Goal: Navigation & Orientation: Find specific page/section

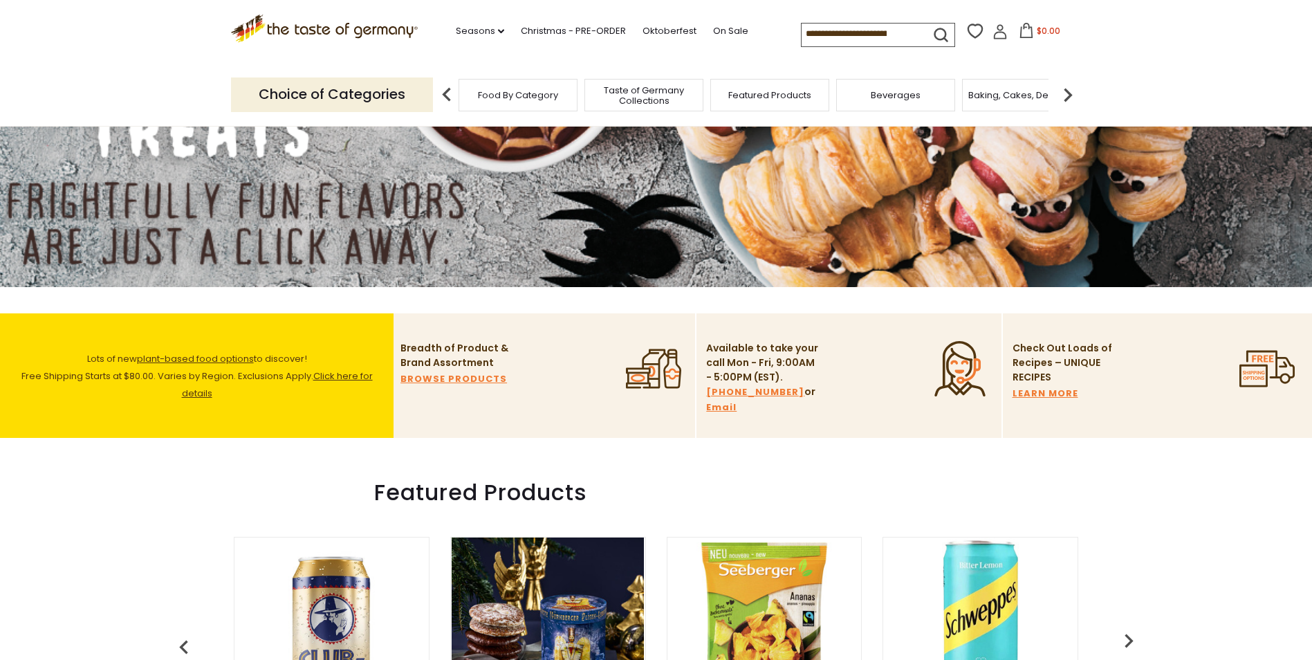
scroll to position [69, 0]
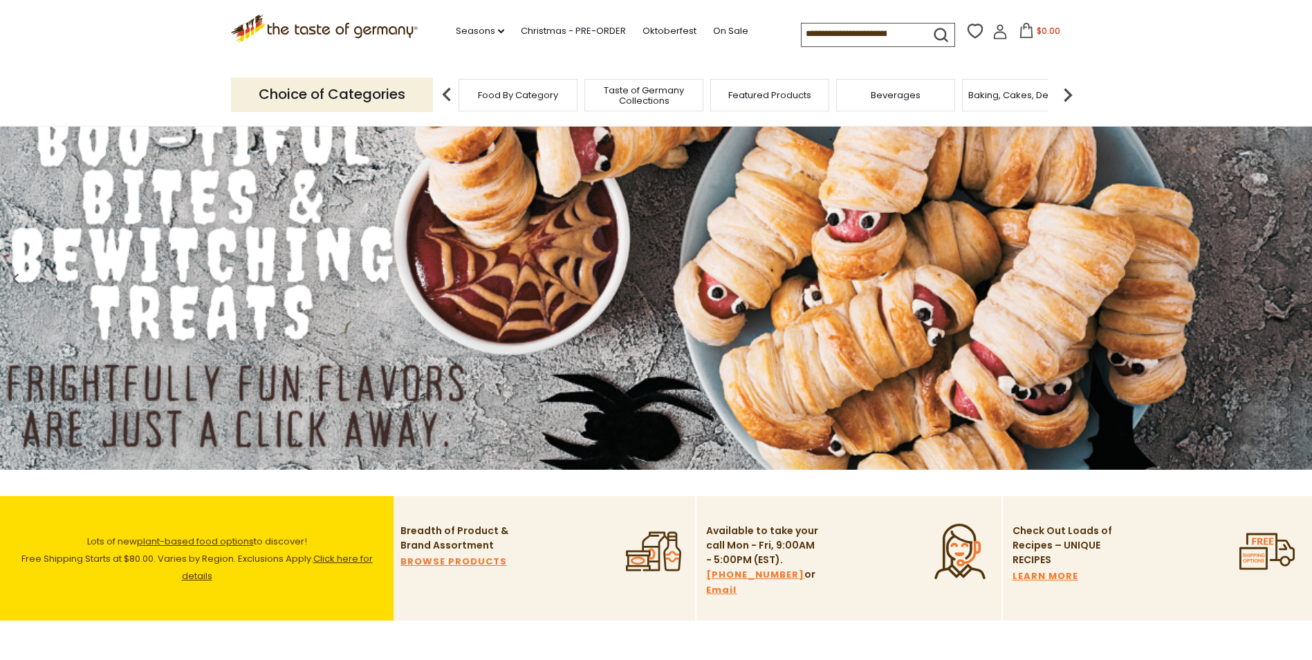
click at [642, 88] on span "Taste of Germany Collections" at bounding box center [644, 95] width 111 height 21
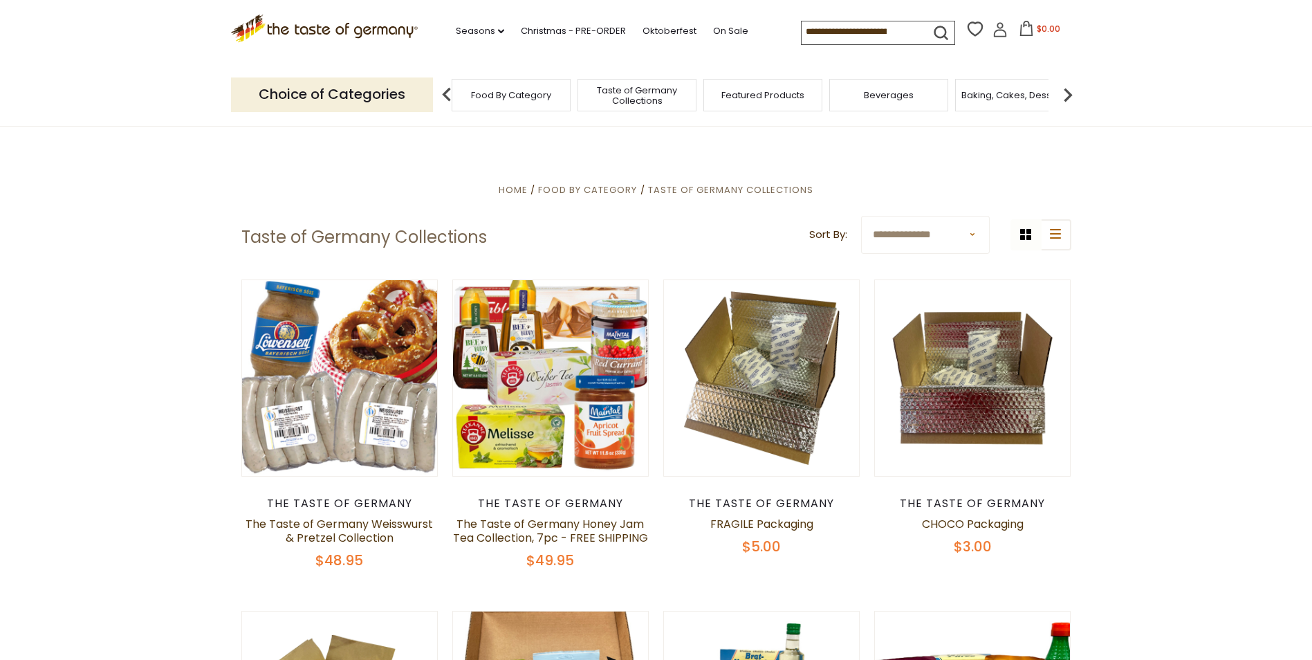
click at [514, 98] on span "Food By Category" at bounding box center [511, 95] width 80 height 10
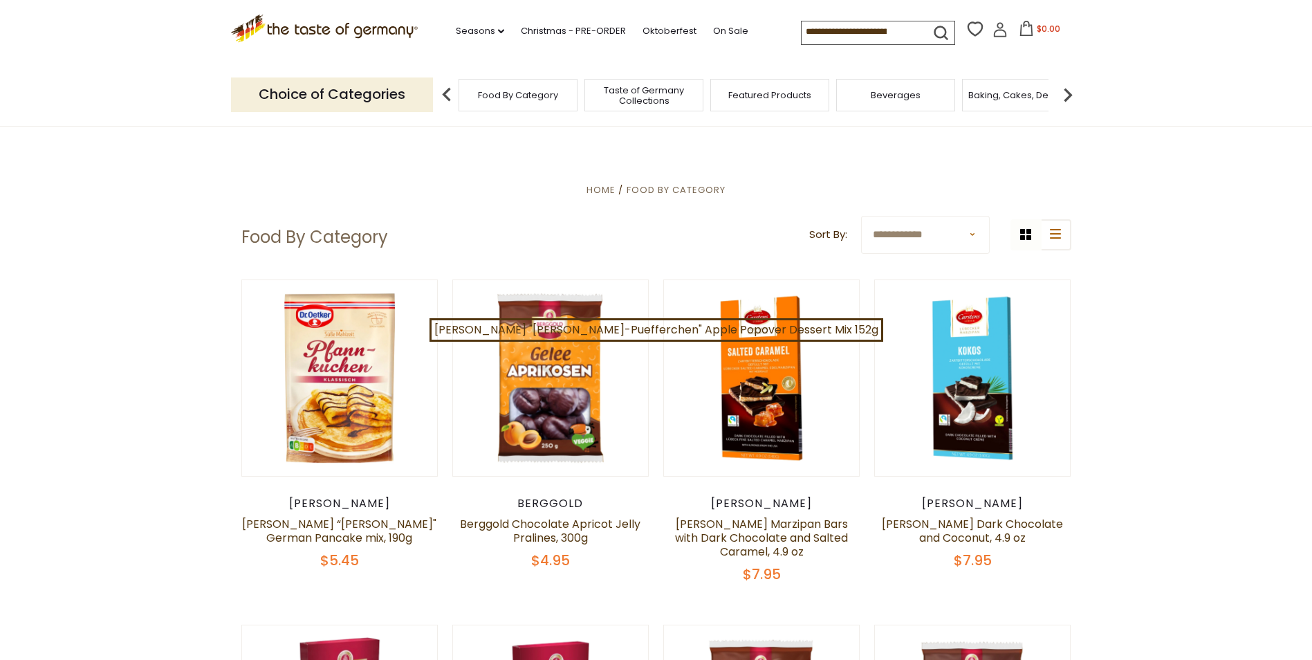
click at [1065, 95] on img at bounding box center [1068, 95] width 28 height 28
click at [828, 93] on span "Baking, Cakes, Desserts" at bounding box center [838, 95] width 107 height 10
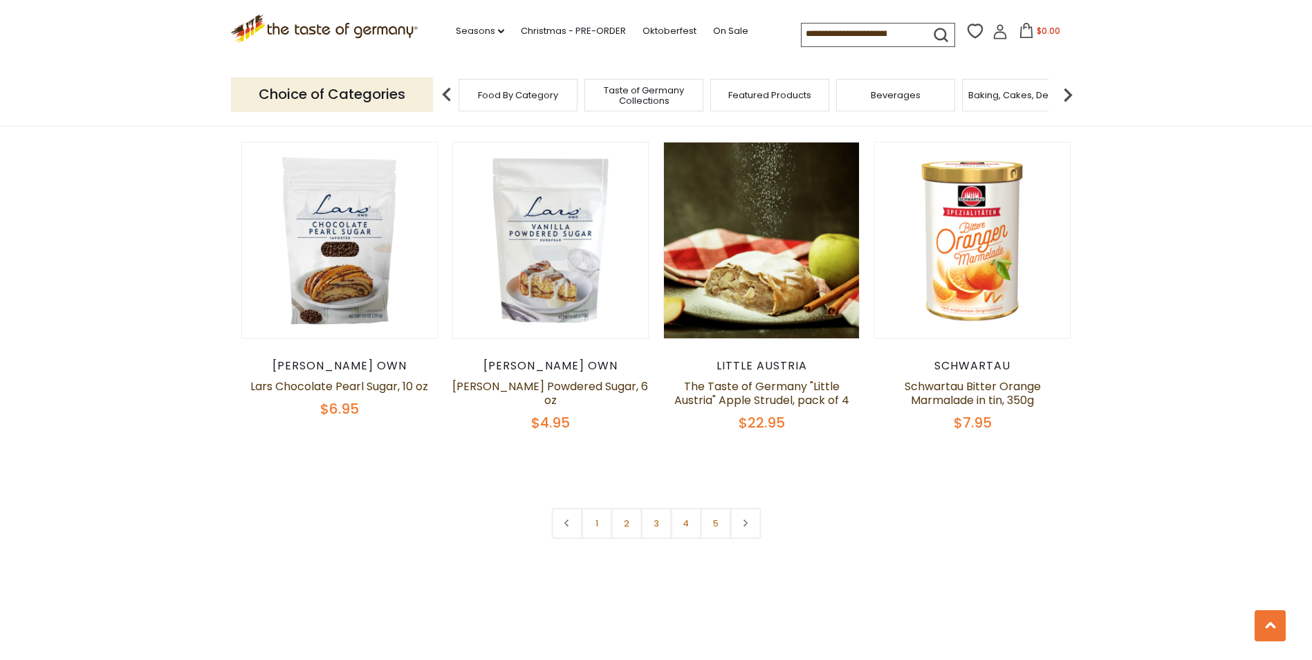
scroll to position [3321, 0]
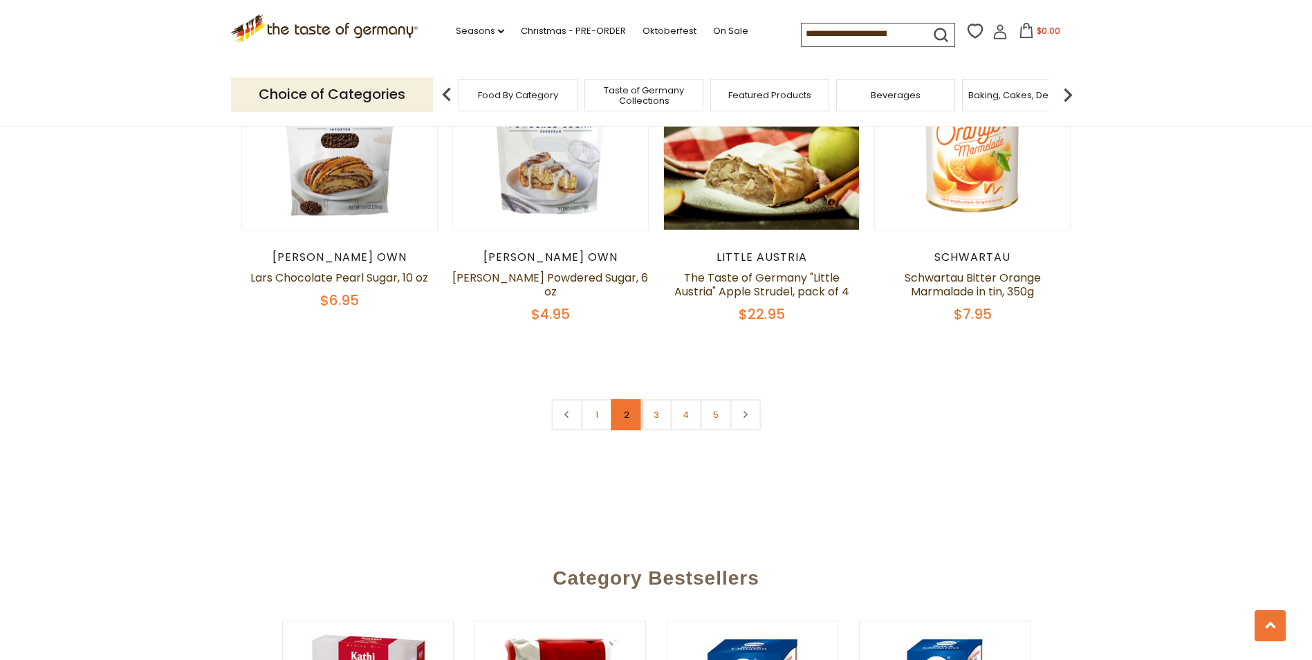
click at [625, 399] on link "2" at bounding box center [626, 414] width 31 height 31
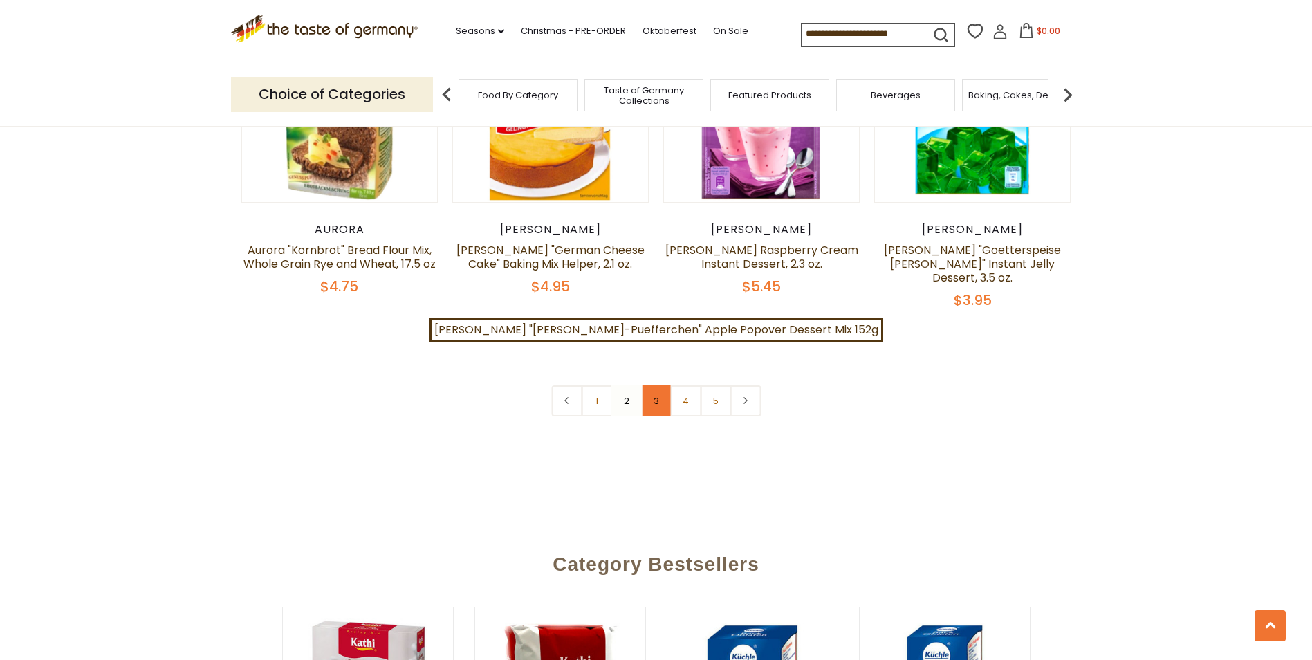
click at [653, 385] on link "3" at bounding box center [656, 400] width 31 height 31
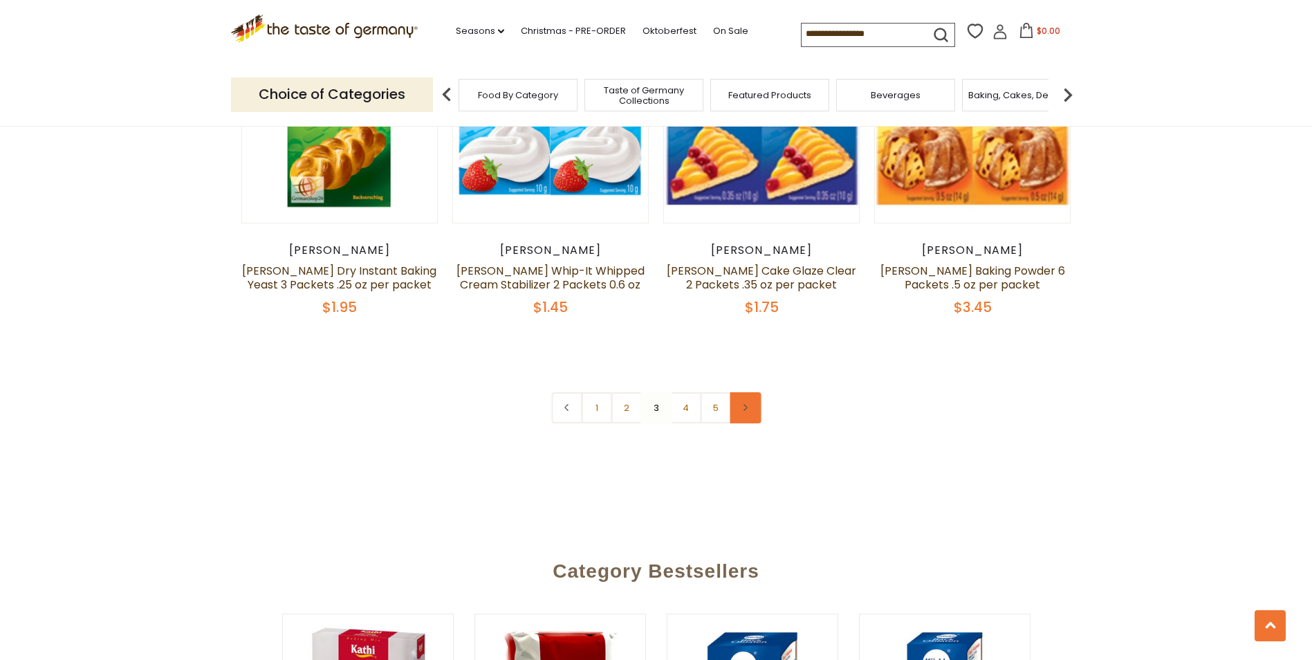
click at [747, 404] on use at bounding box center [746, 407] width 4 height 7
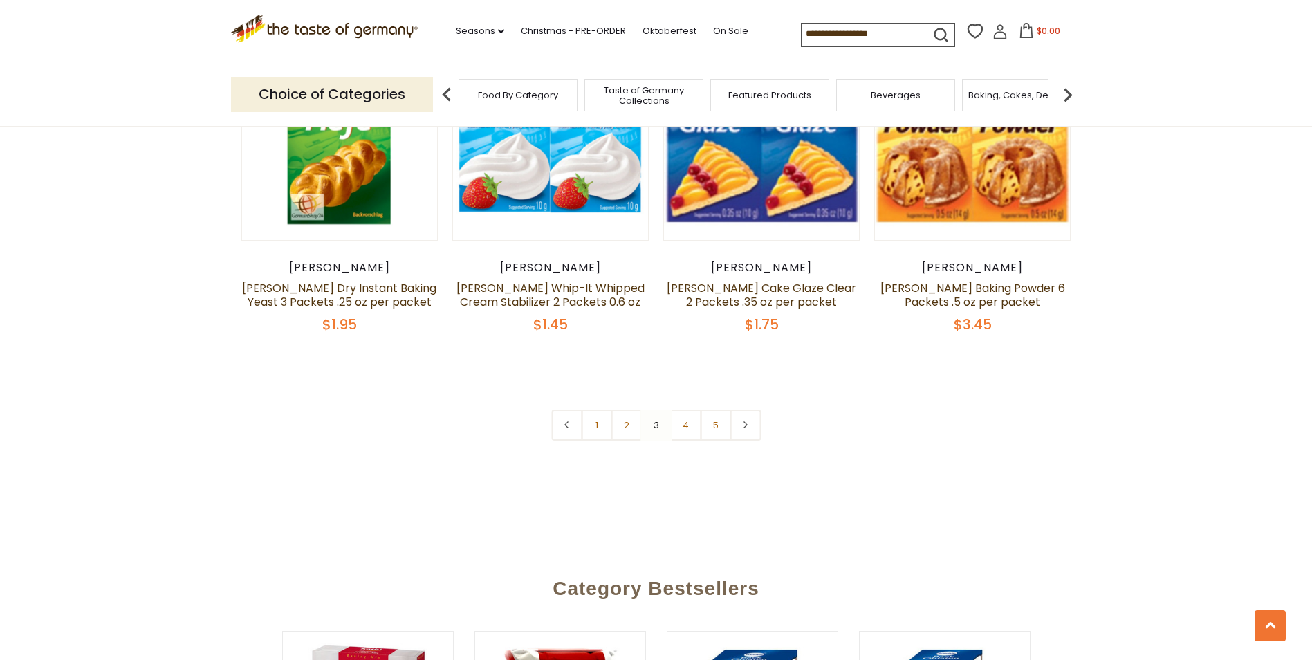
scroll to position [3390, 0]
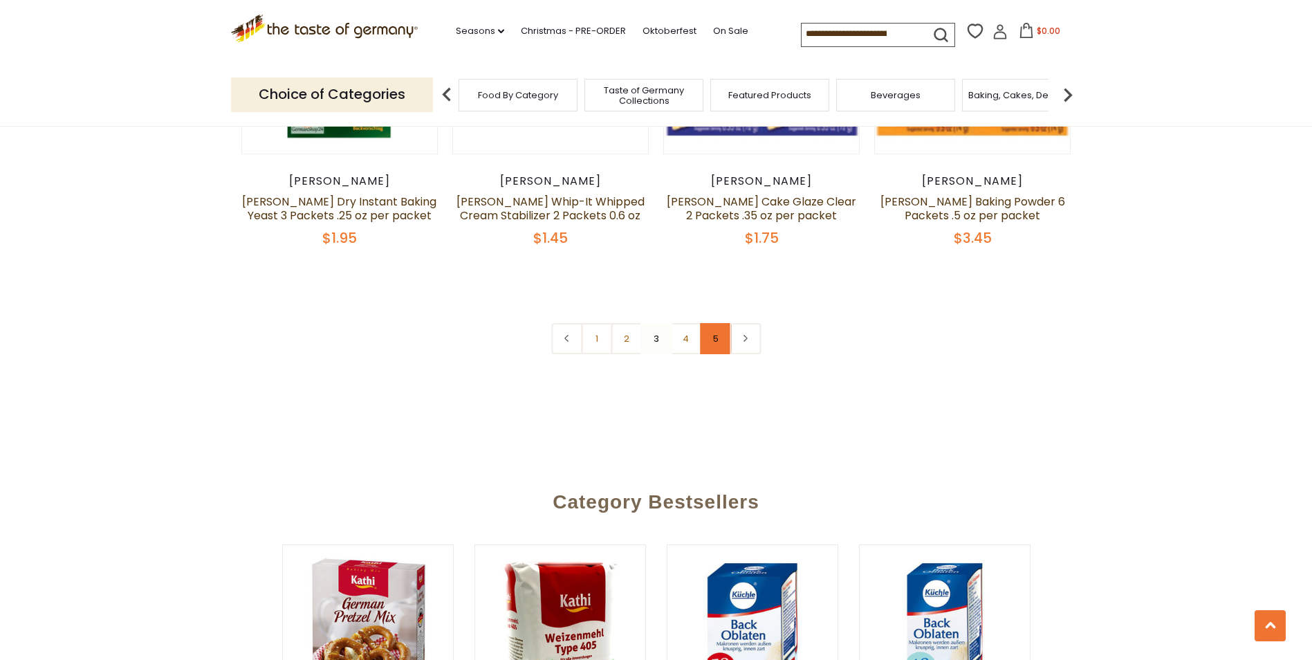
click at [714, 323] on link "5" at bounding box center [715, 338] width 31 height 31
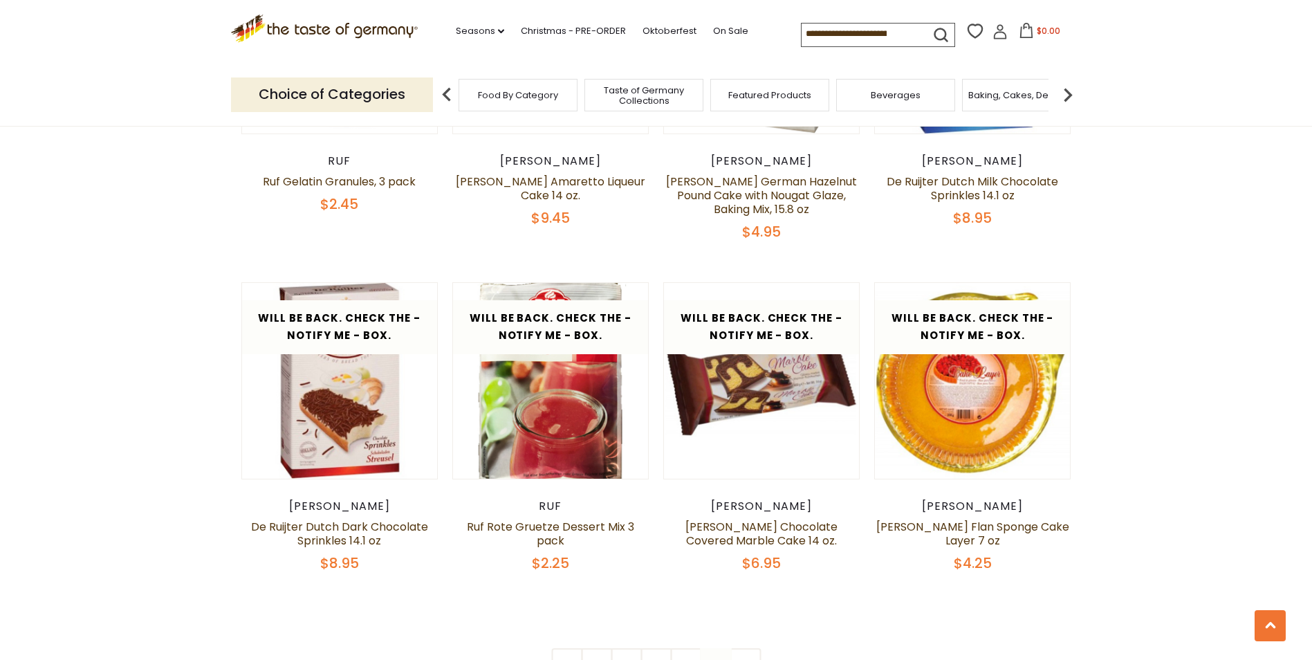
scroll to position [2273, 0]
